Goal: Navigation & Orientation: Find specific page/section

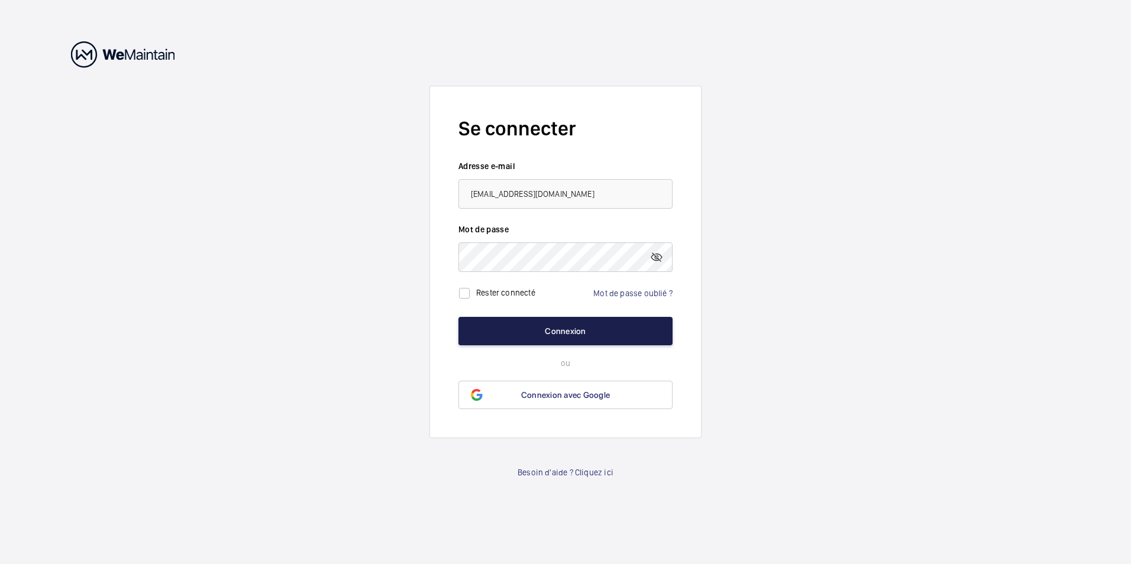
click at [552, 332] on button "Connexion" at bounding box center [565, 331] width 214 height 28
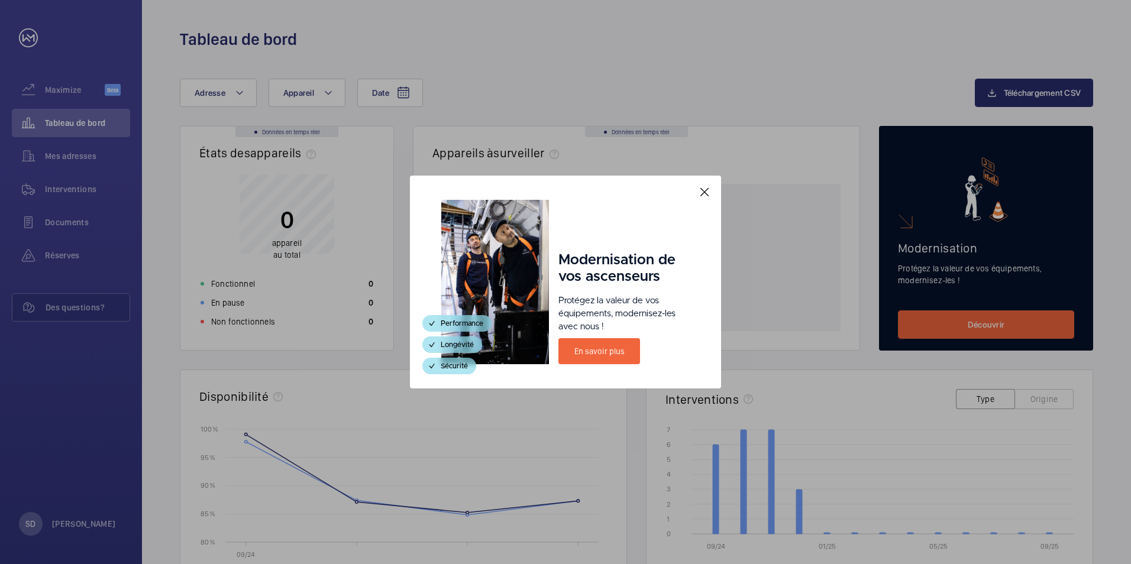
click at [706, 192] on mat-icon at bounding box center [704, 192] width 14 height 14
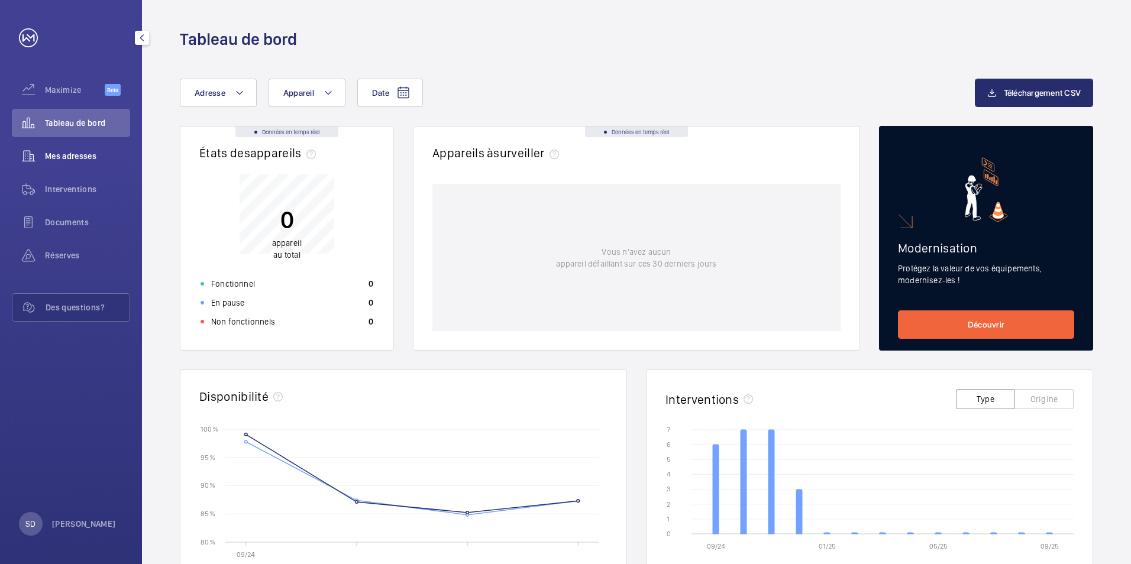
click at [56, 163] on div "Mes adresses" at bounding box center [71, 156] width 118 height 28
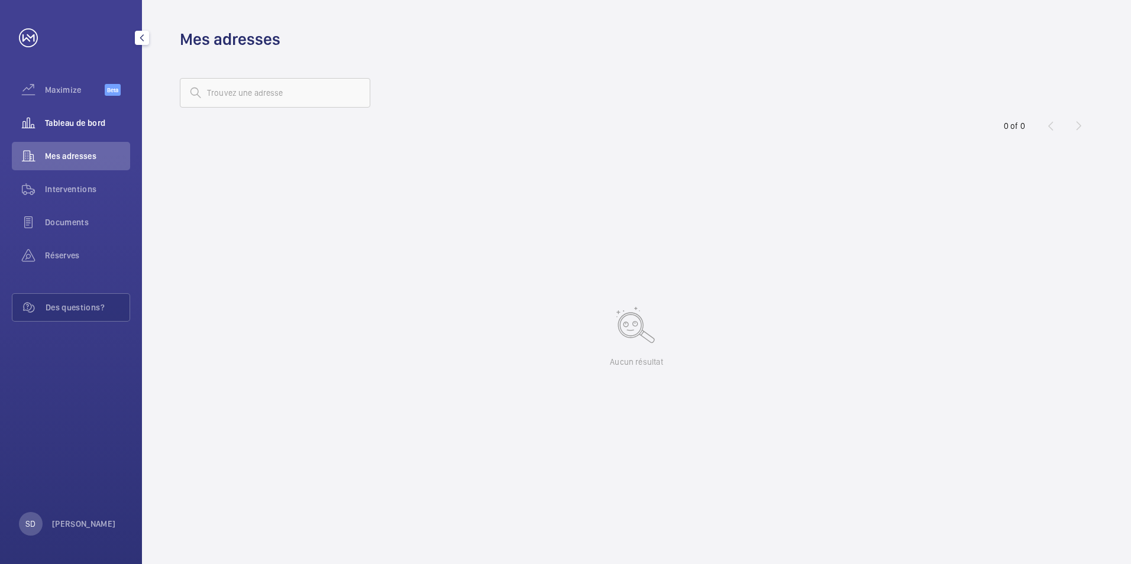
click at [50, 119] on span "Tableau de bord" at bounding box center [87, 123] width 85 height 12
